Goal: Navigation & Orientation: Go to known website

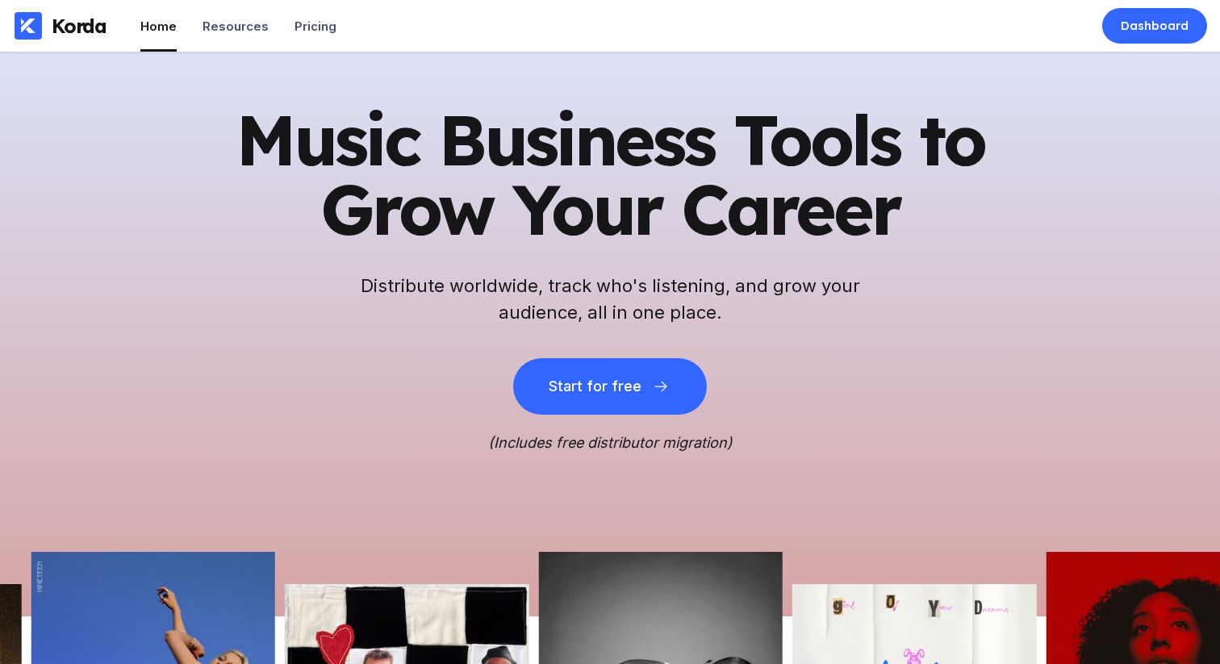
click at [559, 209] on h1 "Music Business Tools to Grow Your Career" at bounding box center [610, 174] width 791 height 139
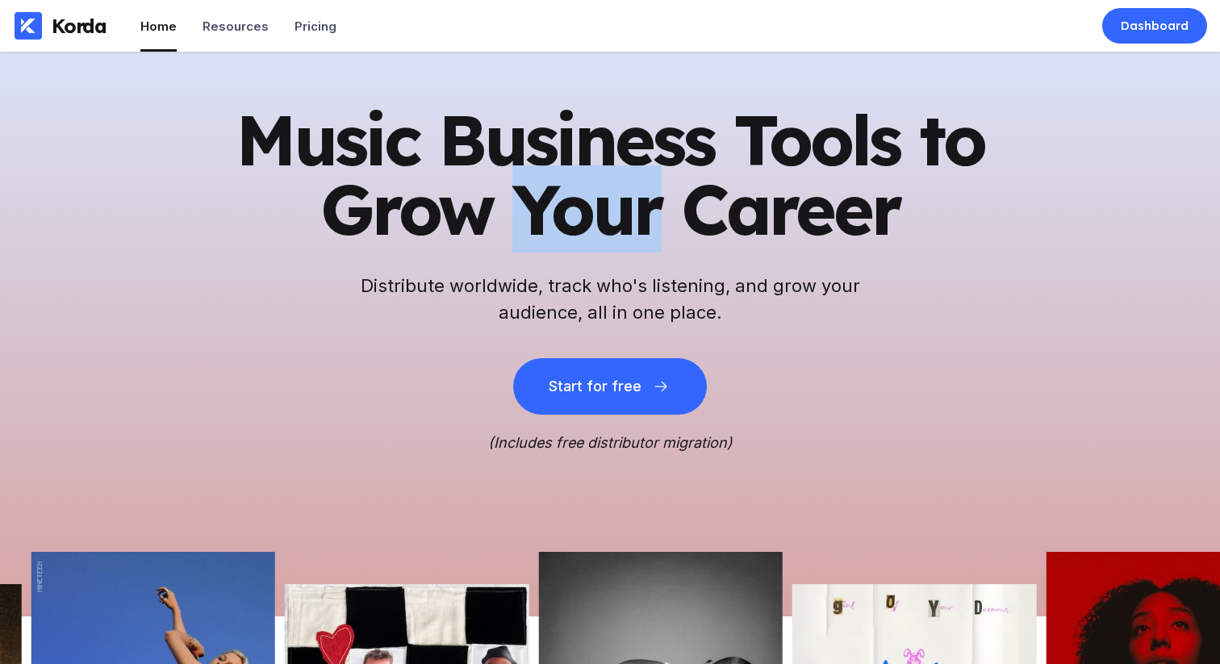
click at [559, 209] on h1 "Music Business Tools to Grow Your Career" at bounding box center [610, 174] width 791 height 139
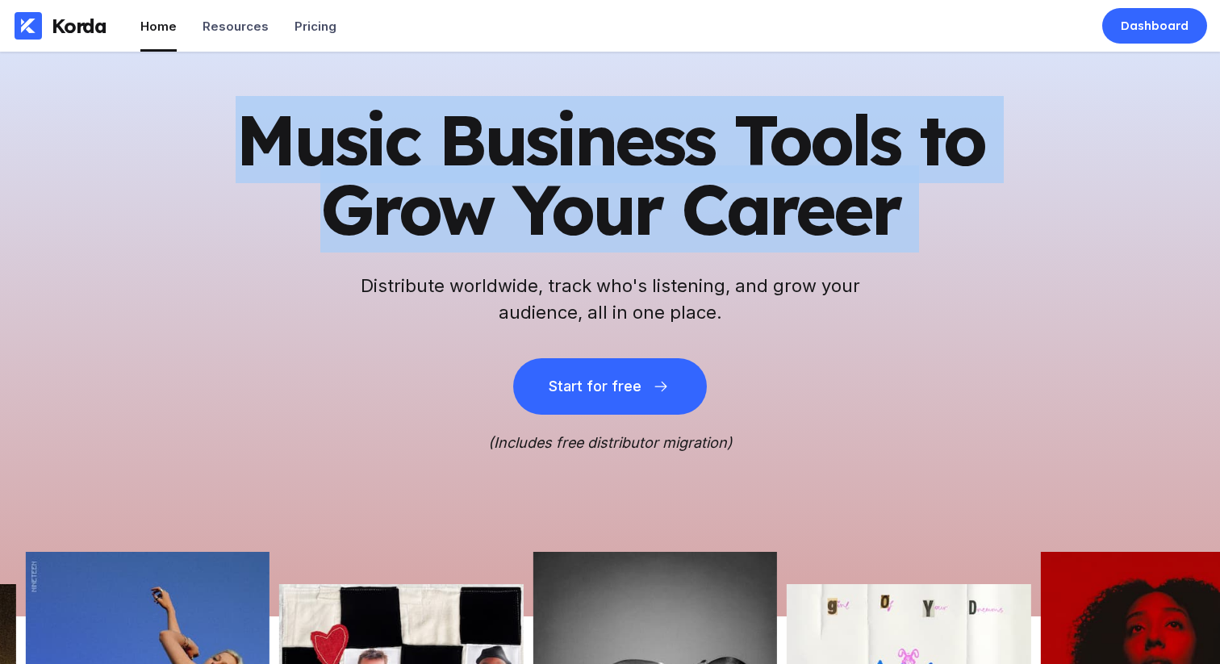
click at [559, 209] on h1 "Music Business Tools to Grow Your Career" at bounding box center [610, 174] width 791 height 139
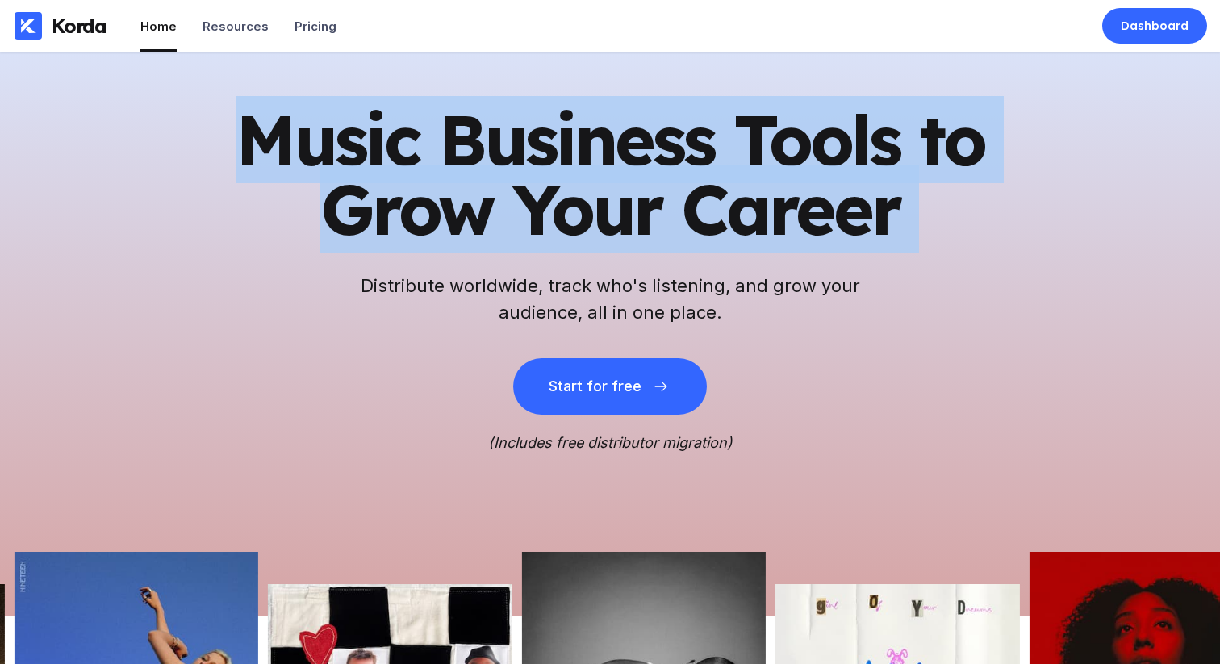
click at [592, 240] on h1 "Music Business Tools to Grow Your Career" at bounding box center [610, 174] width 791 height 139
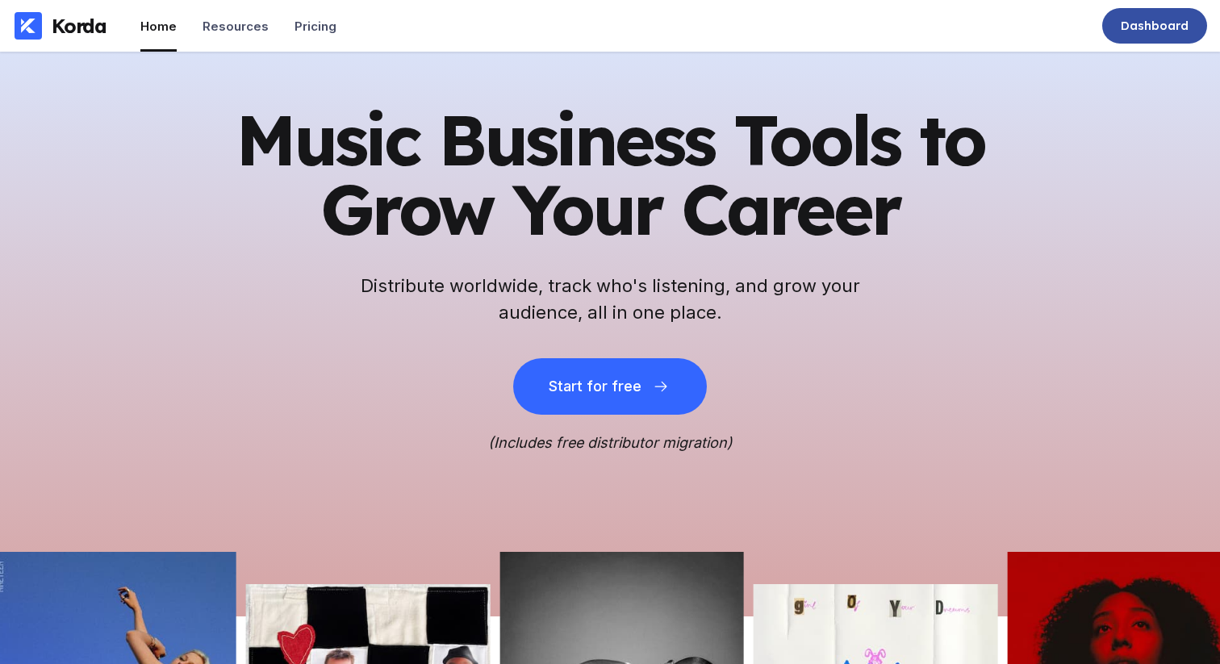
click at [1177, 31] on div "Dashboard" at bounding box center [1155, 26] width 68 height 16
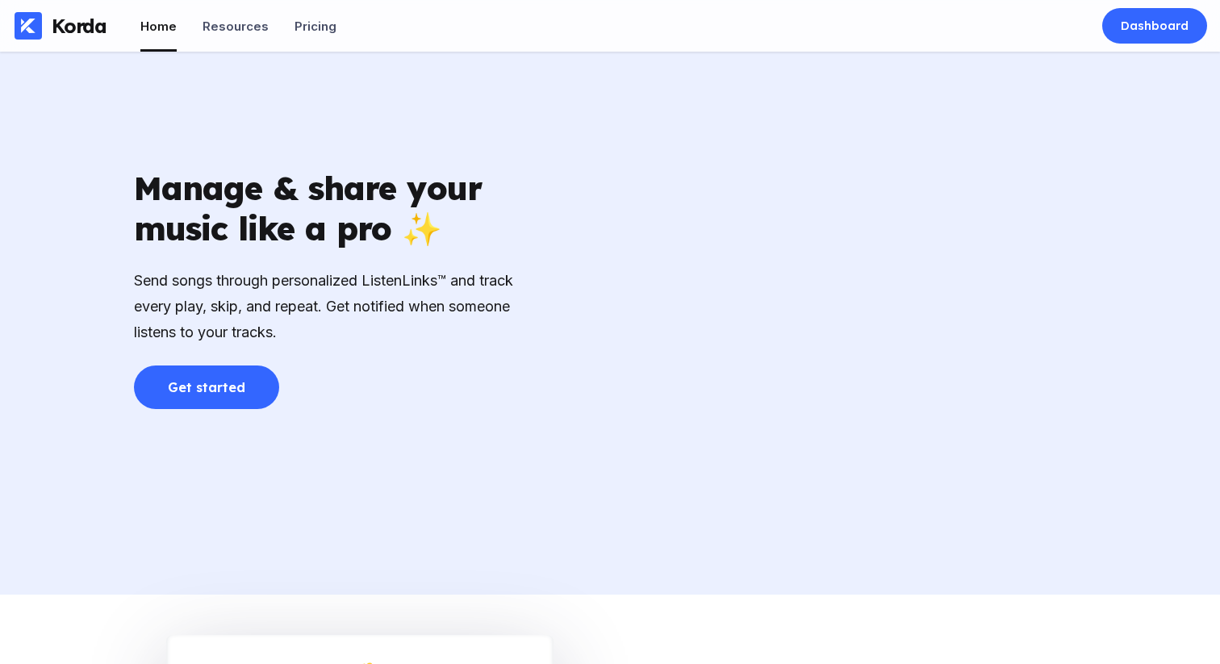
scroll to position [2277, 0]
